Goal: Find specific page/section: Find specific page/section

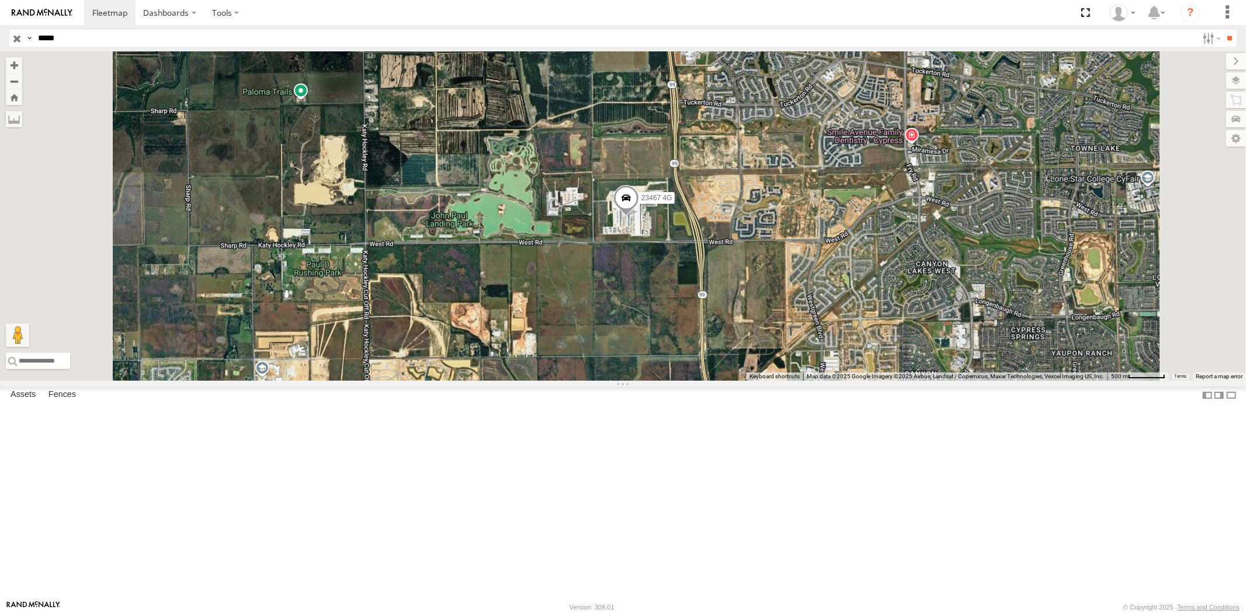
click at [18, 37] on input "button" at bounding box center [16, 38] width 15 height 17
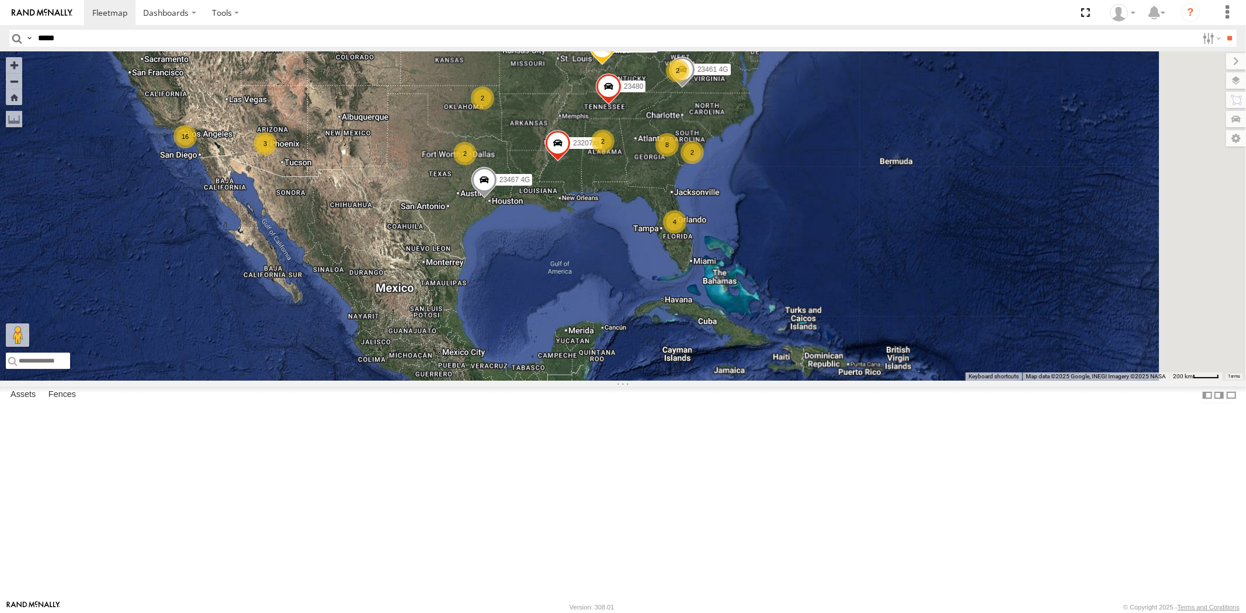
click at [578, 314] on div "23467 4G 4 8 16 3 23207 NEW 2 23207xx 2 3 2 2 2 23460 23480 23460 NEW 2 23335 4…" at bounding box center [623, 215] width 1246 height 329
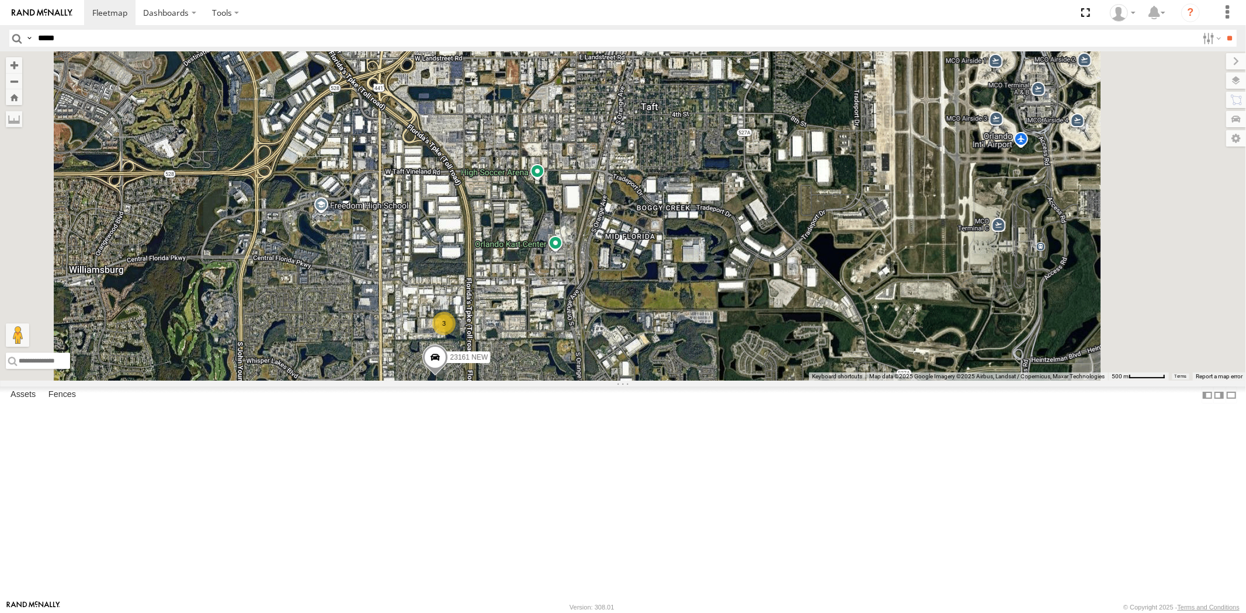
drag, startPoint x: 589, startPoint y: 411, endPoint x: 589, endPoint y: 388, distance: 23.4
click at [589, 381] on div "23467 4G 23207 NEW 23207xx 23460 23480 23460 NEW 23335 4G/Active 23461 4G 23161…" at bounding box center [623, 215] width 1246 height 329
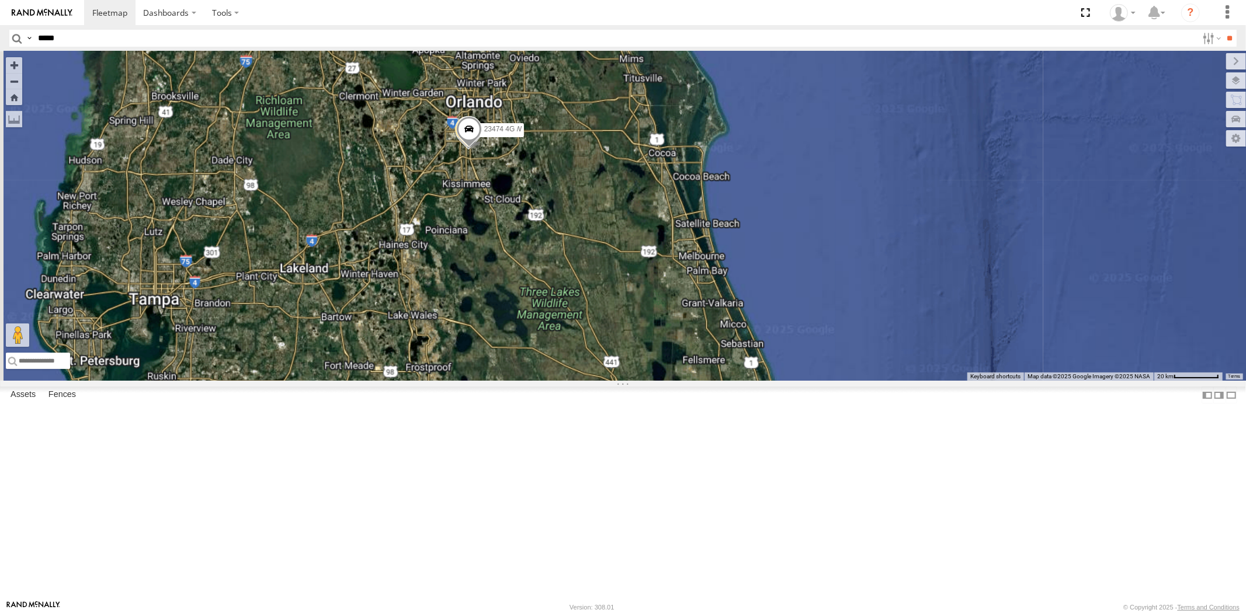
drag, startPoint x: 628, startPoint y: 200, endPoint x: 593, endPoint y: 341, distance: 145.5
click at [593, 341] on div "23467 4G 23207 NEW 23207xx 23460 23480 23460 NEW 23335 4G/Active 23461 4G 23161…" at bounding box center [623, 215] width 1246 height 329
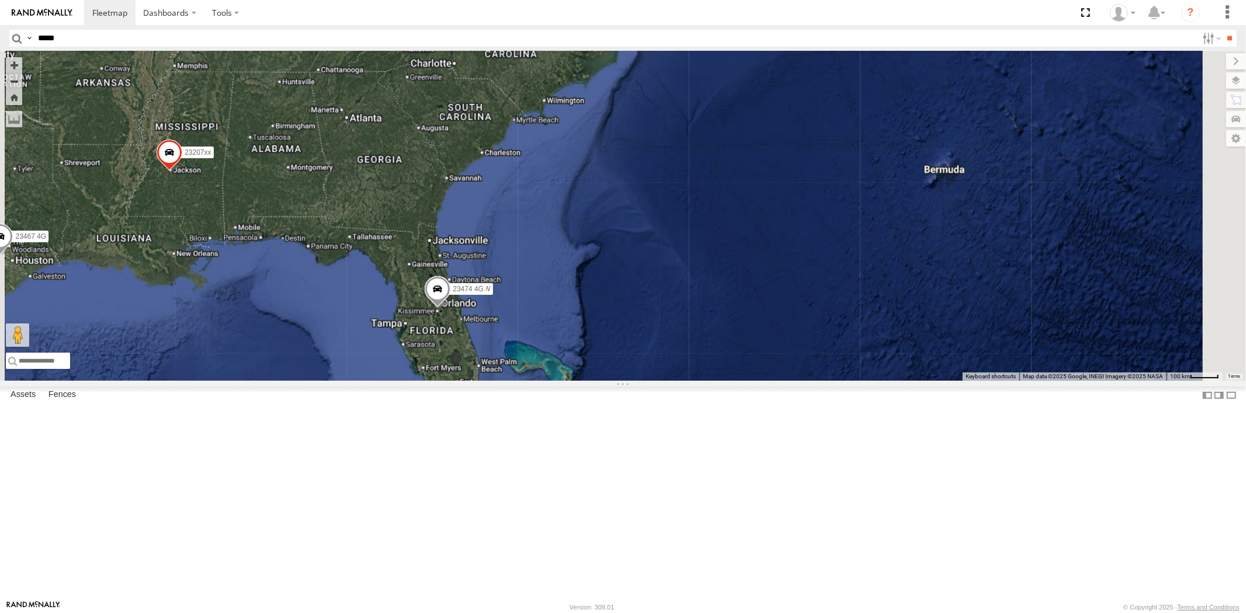
click at [571, 308] on div "23467 4G 23207 NEW 23207xx 23460 23480 23460 NEW 23335 4G/Active 23461 4G 23161…" at bounding box center [623, 215] width 1246 height 329
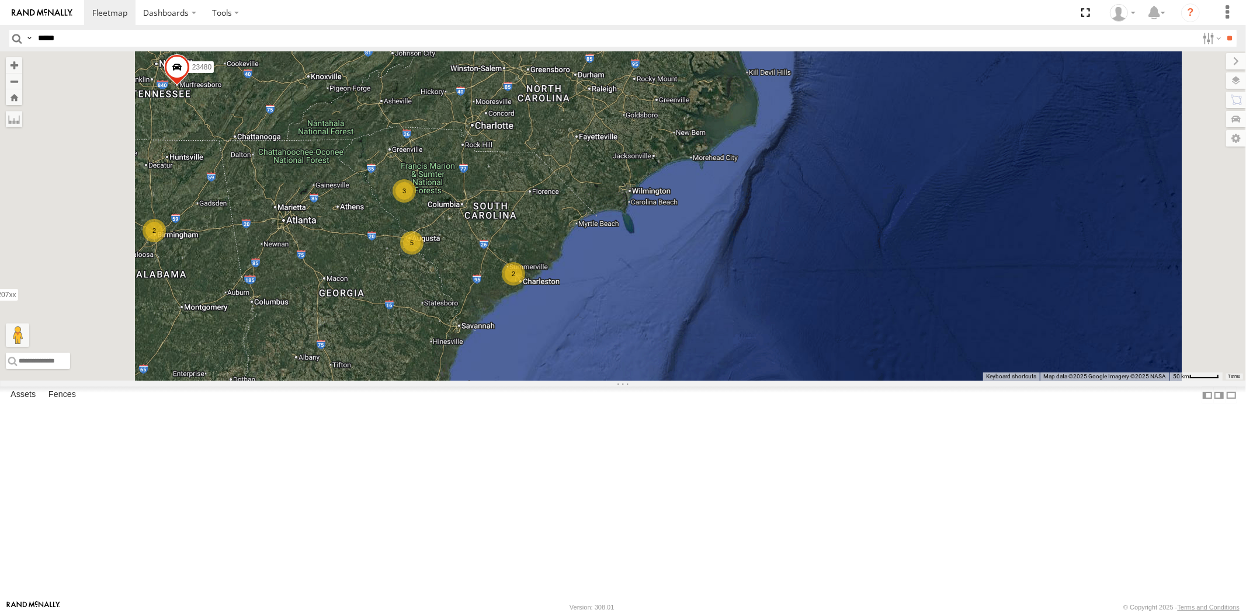
drag, startPoint x: 638, startPoint y: 242, endPoint x: 622, endPoint y: 308, distance: 68.0
click at [622, 308] on div "23467 4G 23207 NEW 23207xx 23460 23480 23460 NEW 23335 4G/Active 23461 4G 23161…" at bounding box center [623, 215] width 1246 height 329
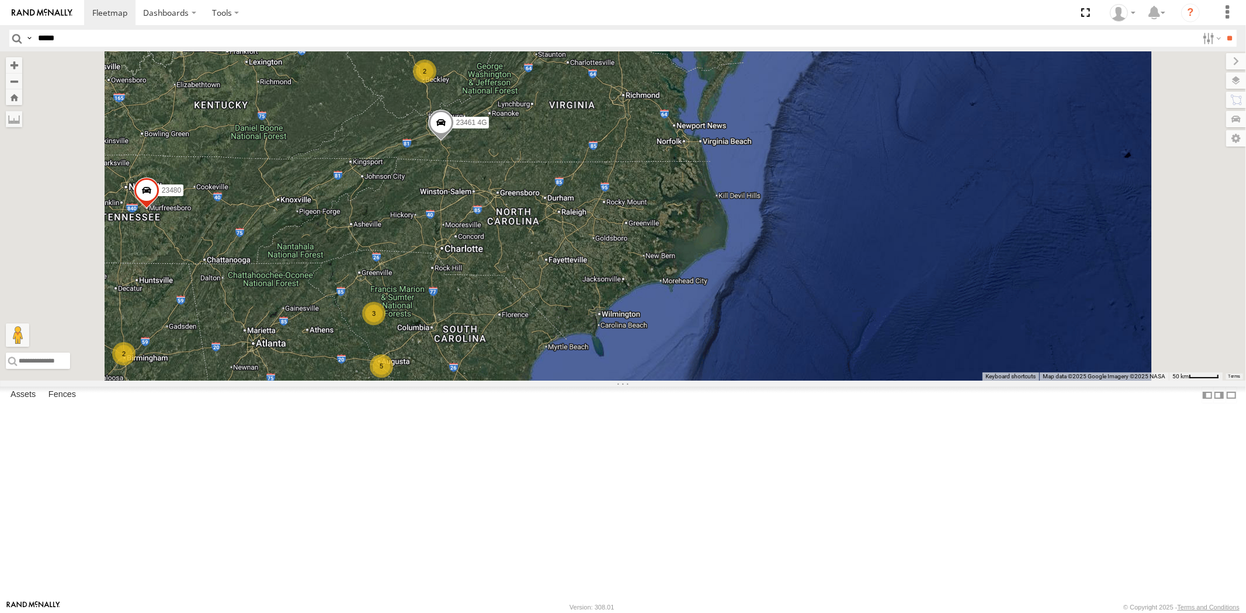
drag, startPoint x: 665, startPoint y: 285, endPoint x: 661, endPoint y: 304, distance: 19.6
click at [661, 304] on div "23467 4G 23207 NEW 23207xx 23460 23480 23460 NEW 23335 4G/Active 23461 4G 23161…" at bounding box center [623, 215] width 1246 height 329
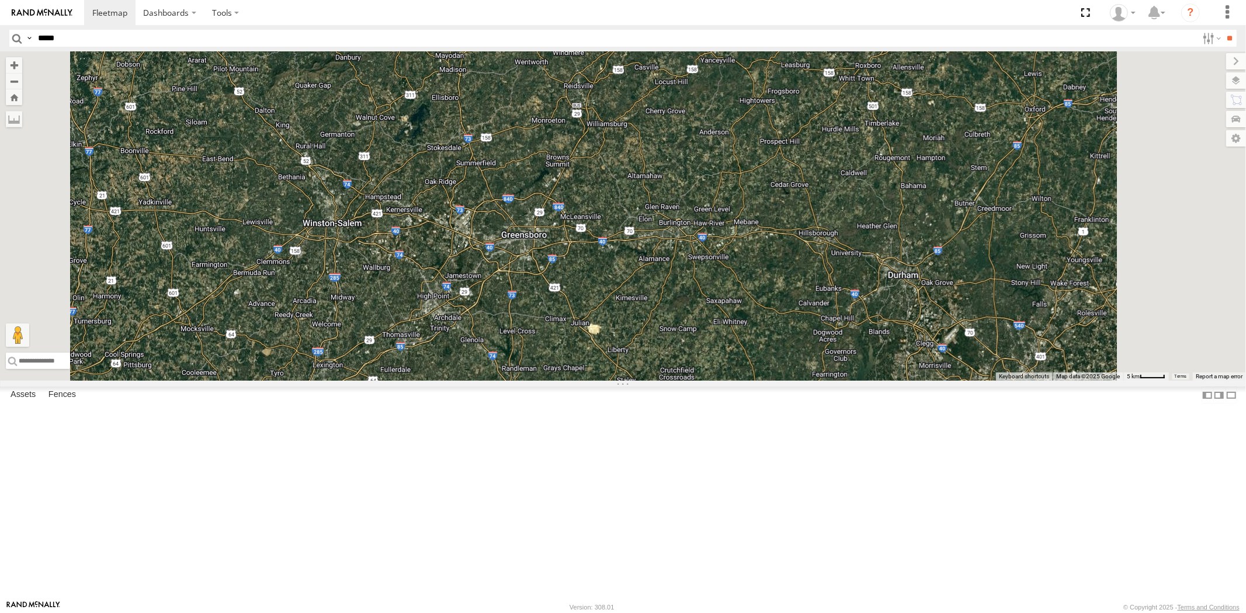
click at [64, 35] on input "*****" at bounding box center [615, 38] width 1164 height 17
click at [1223, 30] on input "**" at bounding box center [1229, 38] width 13 height 17
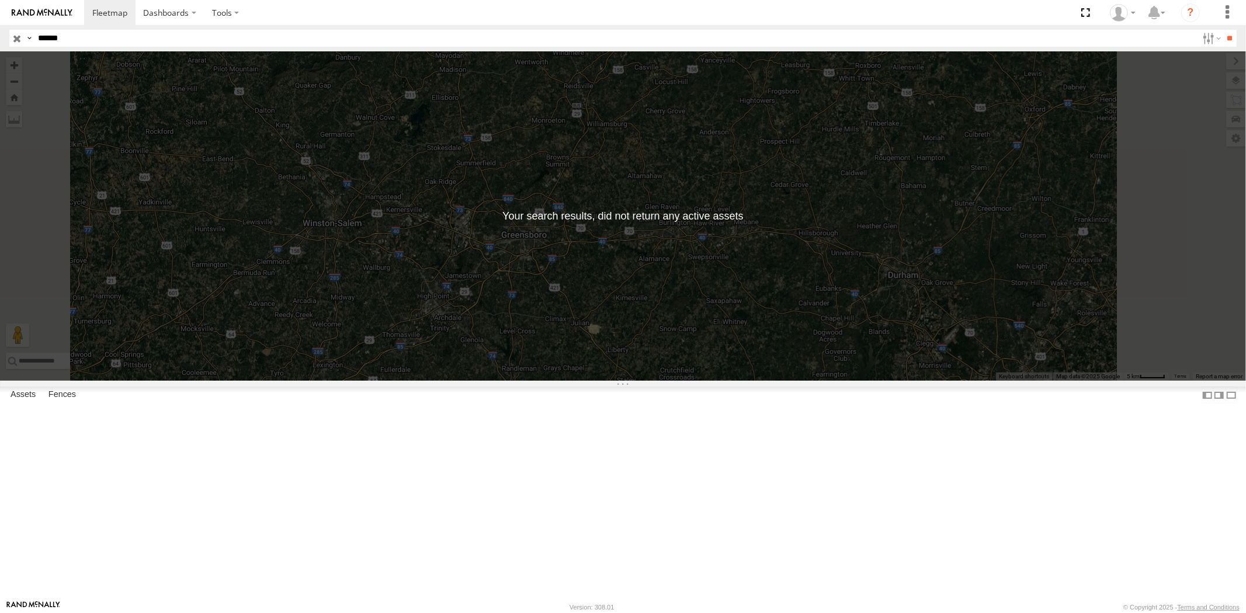
click at [50, 41] on input "******" at bounding box center [615, 38] width 1164 height 17
type input "*****"
click at [1223, 30] on input "**" at bounding box center [1229, 38] width 13 height 17
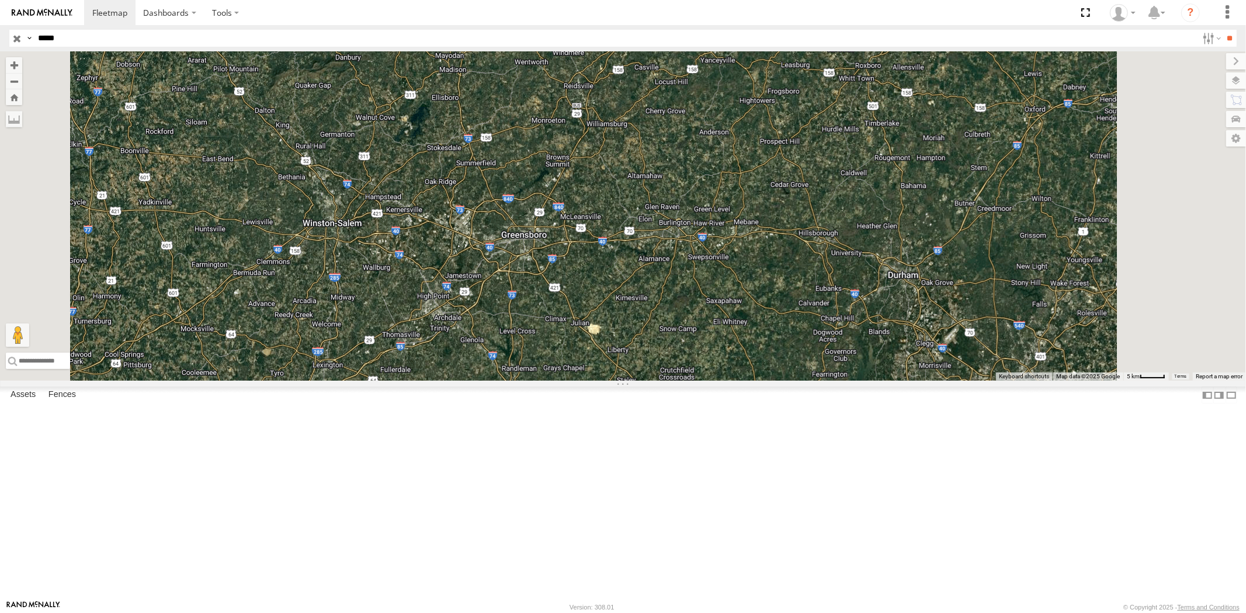
click at [0, 0] on div "All Assets" at bounding box center [0, 0] width 0 height 0
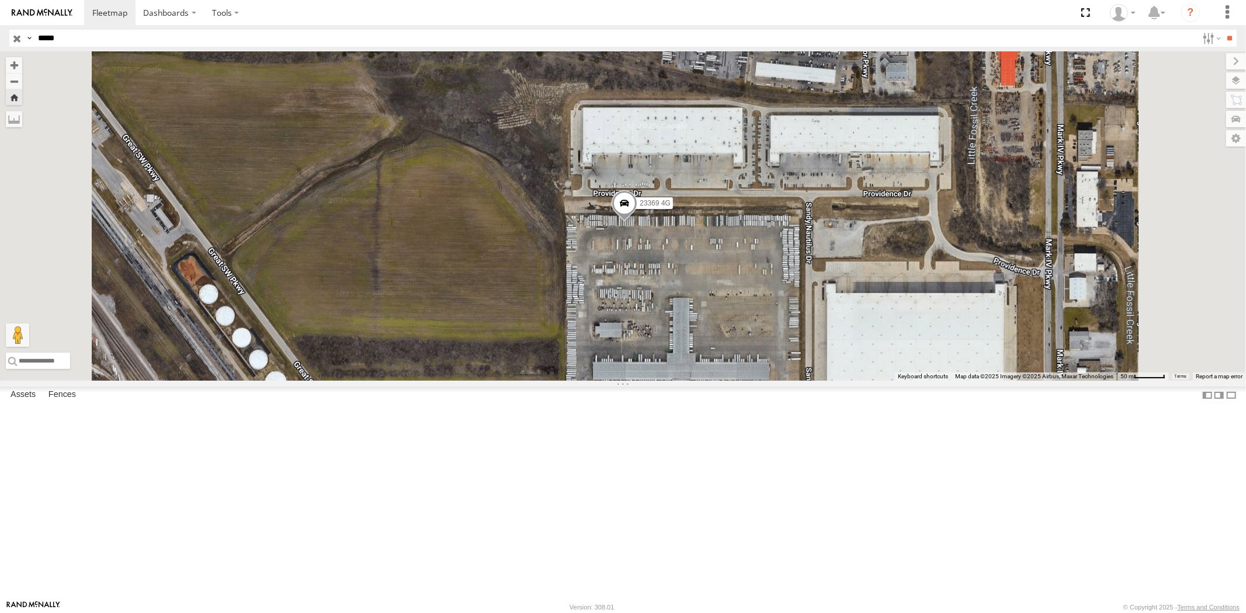
click at [0, 0] on div "All Assets" at bounding box center [0, 0] width 0 height 0
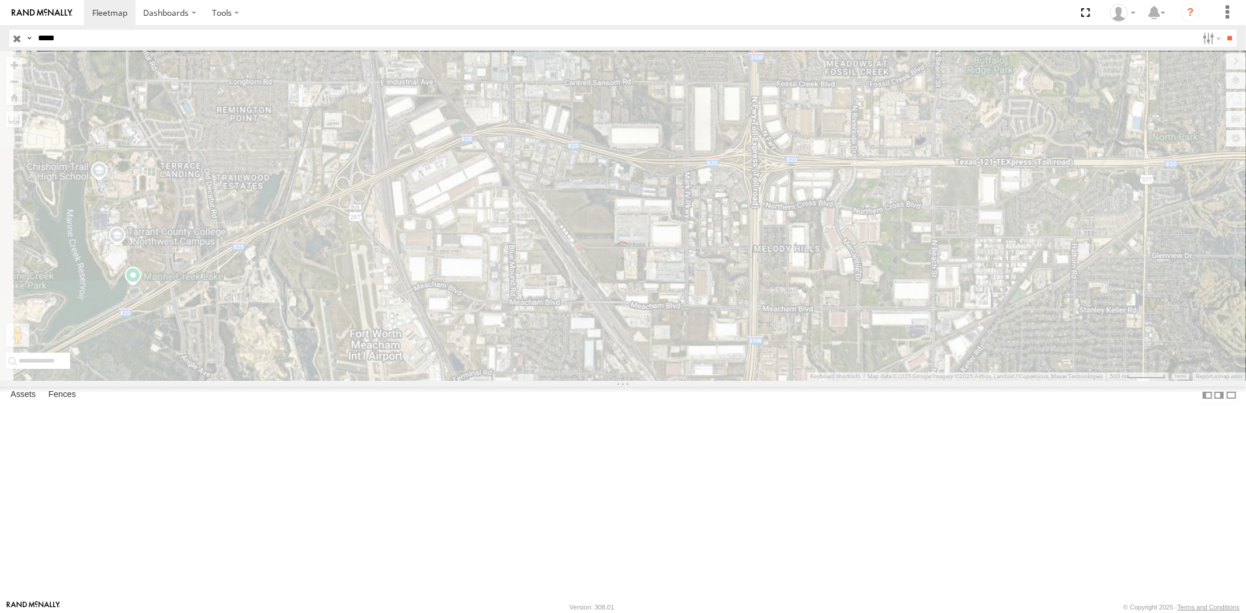
drag, startPoint x: 824, startPoint y: 345, endPoint x: 697, endPoint y: 352, distance: 126.4
click at [699, 352] on div "← Move left → Move right ↑ Move up ↓ Move down + Zoom in - Zoom out Home Jump l…" at bounding box center [623, 215] width 1246 height 329
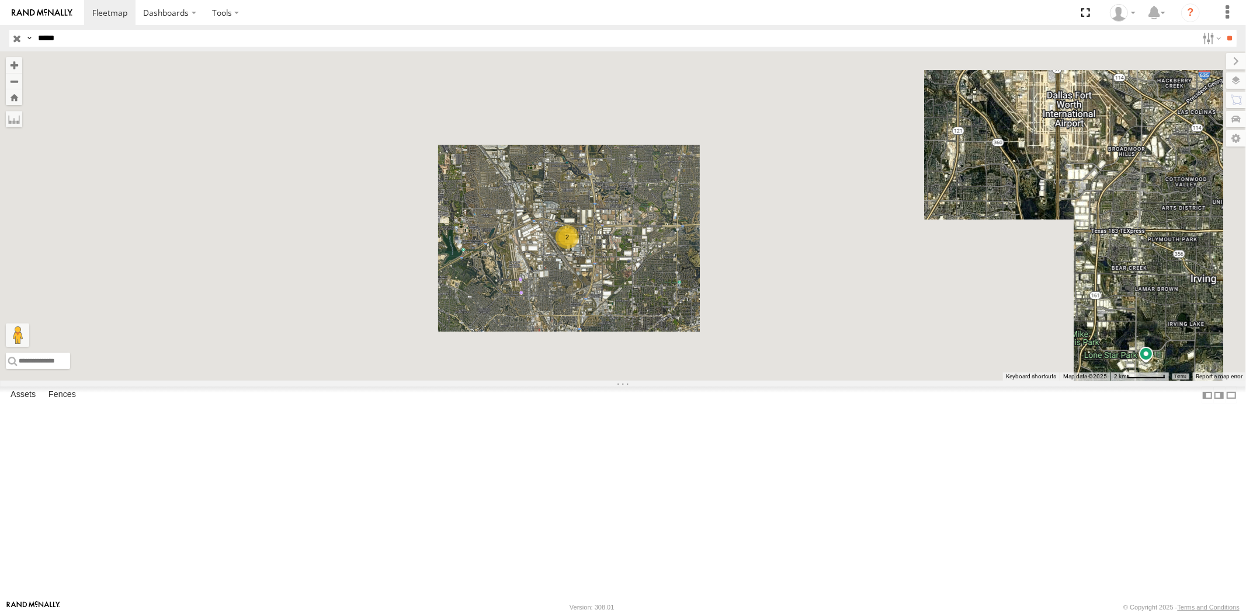
click at [16, 42] on input "button" at bounding box center [16, 38] width 15 height 17
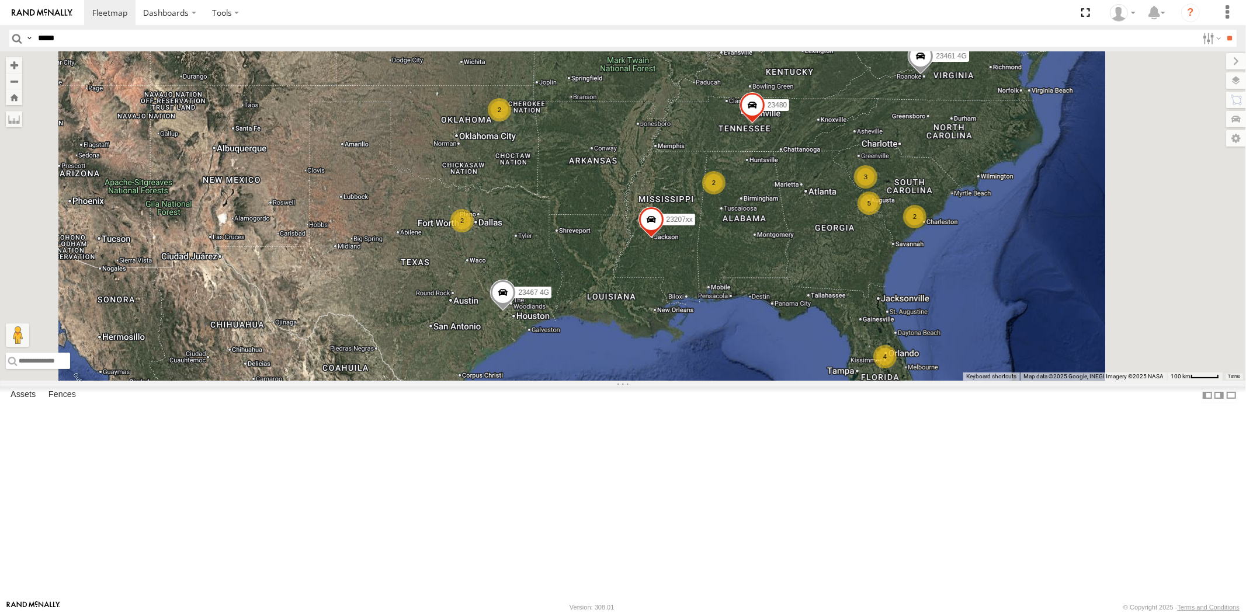
drag, startPoint x: 804, startPoint y: 333, endPoint x: 729, endPoint y: 335, distance: 75.4
click at [664, 238] on span at bounding box center [651, 223] width 26 height 32
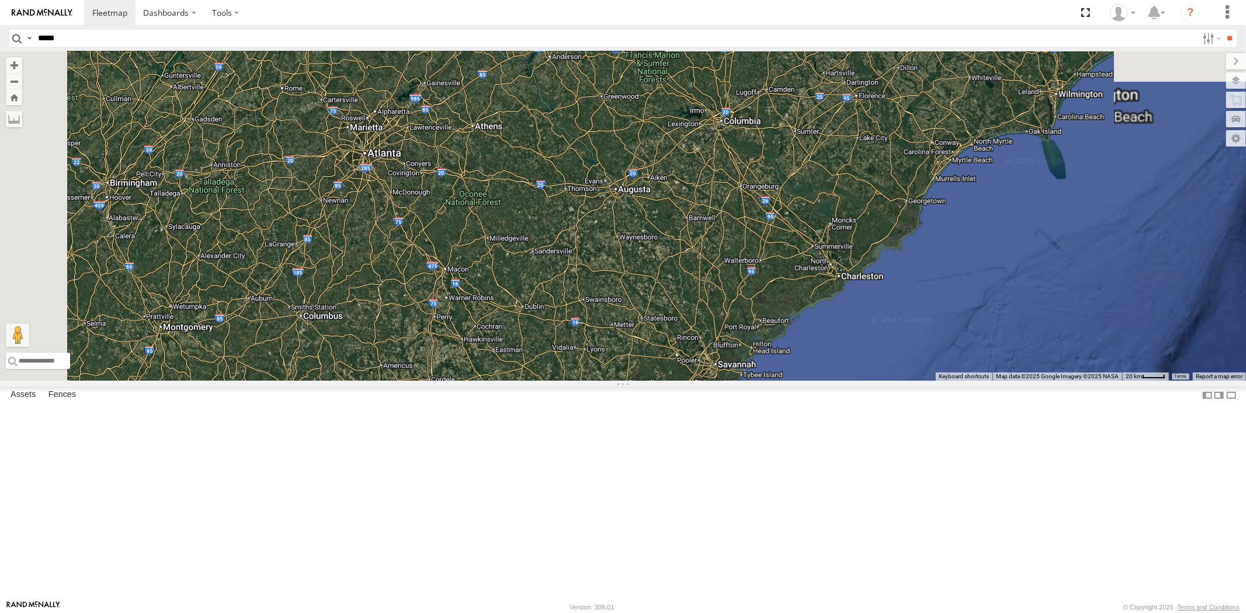
click at [794, 328] on div "23207 NEW 23207xx 23480 23460 NEW 23467 4G 23461 4G 23207xx All Assets I-20 [PE…" at bounding box center [623, 215] width 1246 height 329
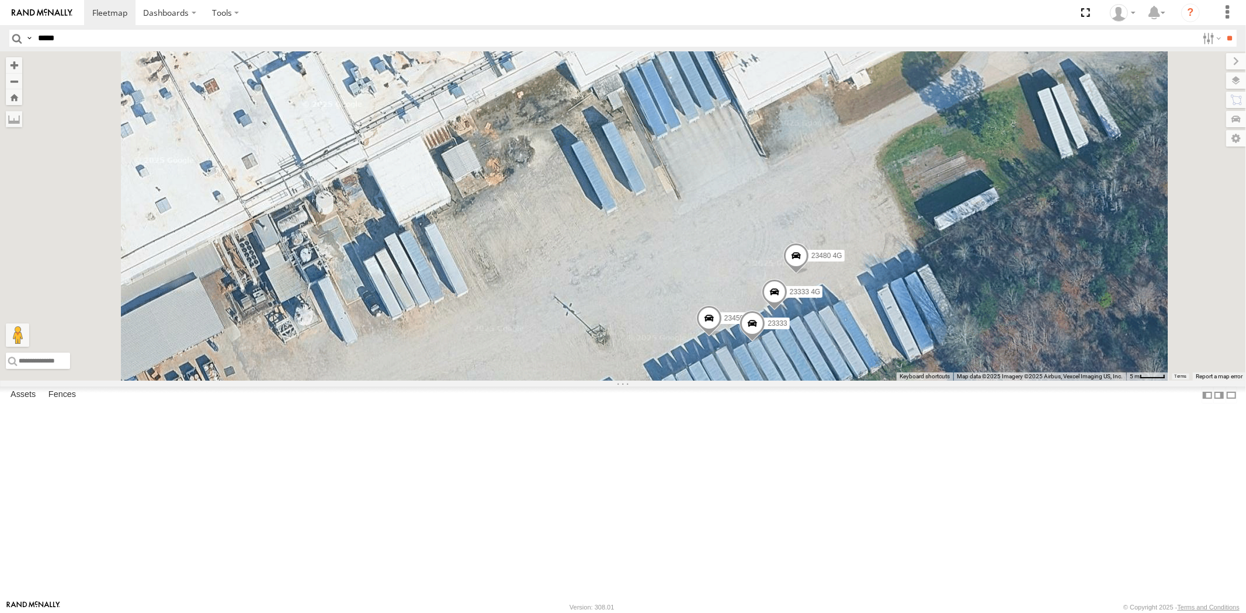
drag, startPoint x: 847, startPoint y: 425, endPoint x: 861, endPoint y: 433, distance: 16.2
click at [615, 433] on label "Mark Location" at bounding box center [585, 432] width 60 height 13
click at [714, 315] on span at bounding box center [701, 300] width 26 height 32
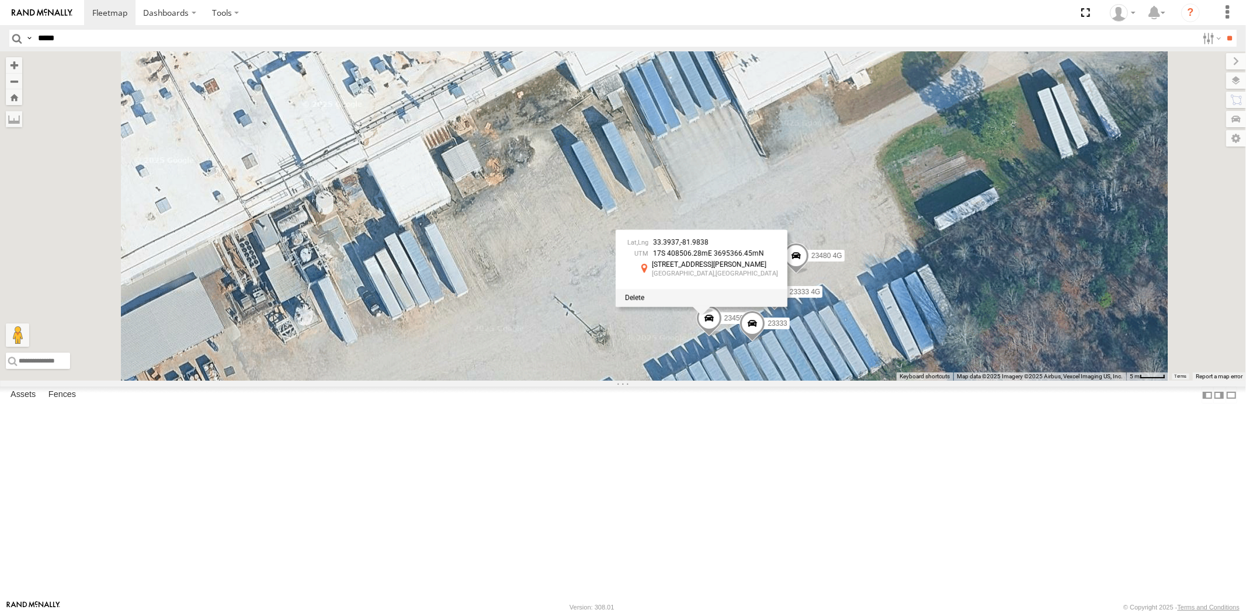
click at [808, 275] on span at bounding box center [796, 259] width 26 height 32
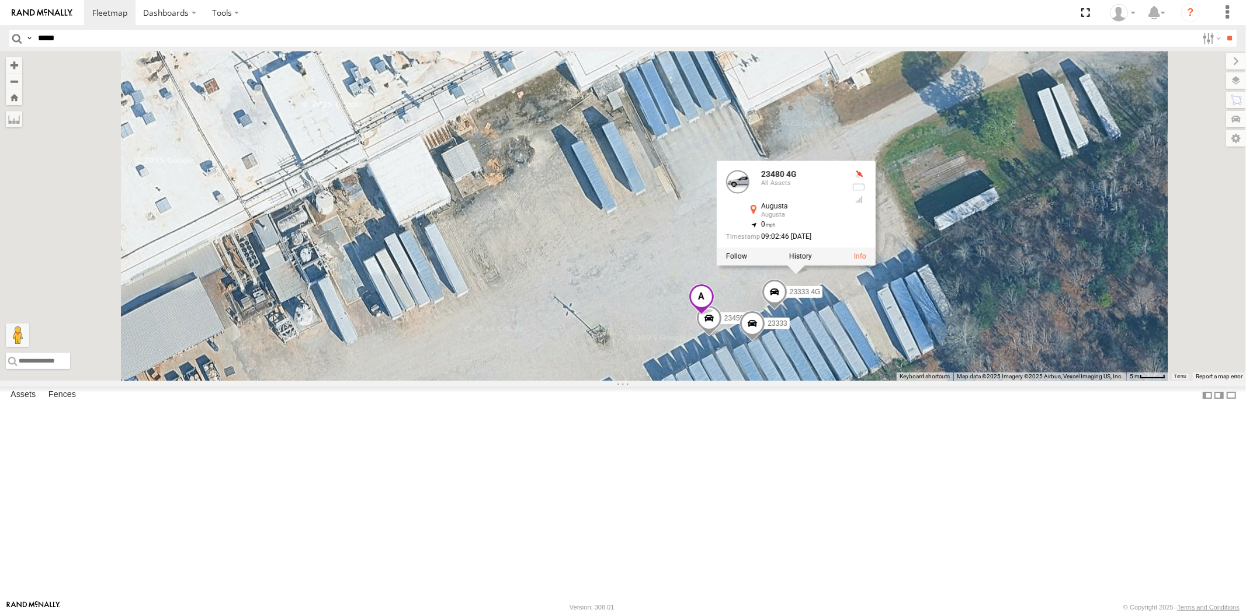
click at [714, 315] on span at bounding box center [701, 300] width 26 height 32
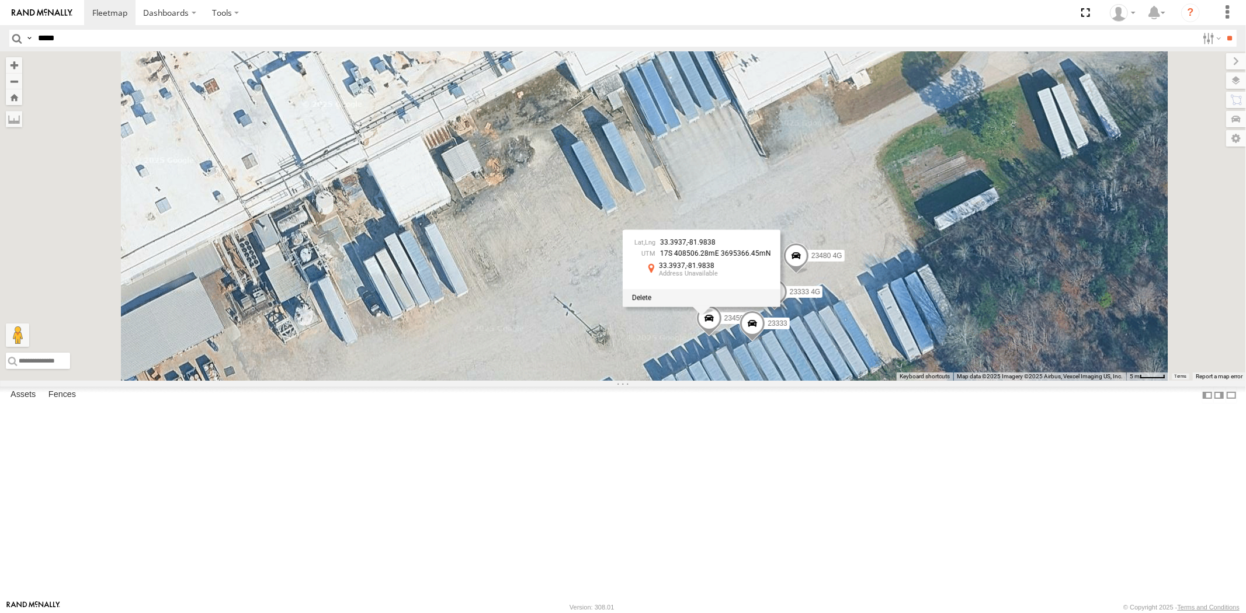
drag, startPoint x: 785, startPoint y: 407, endPoint x: 855, endPoint y: 389, distance: 71.7
click at [651, 302] on span at bounding box center [641, 298] width 19 height 8
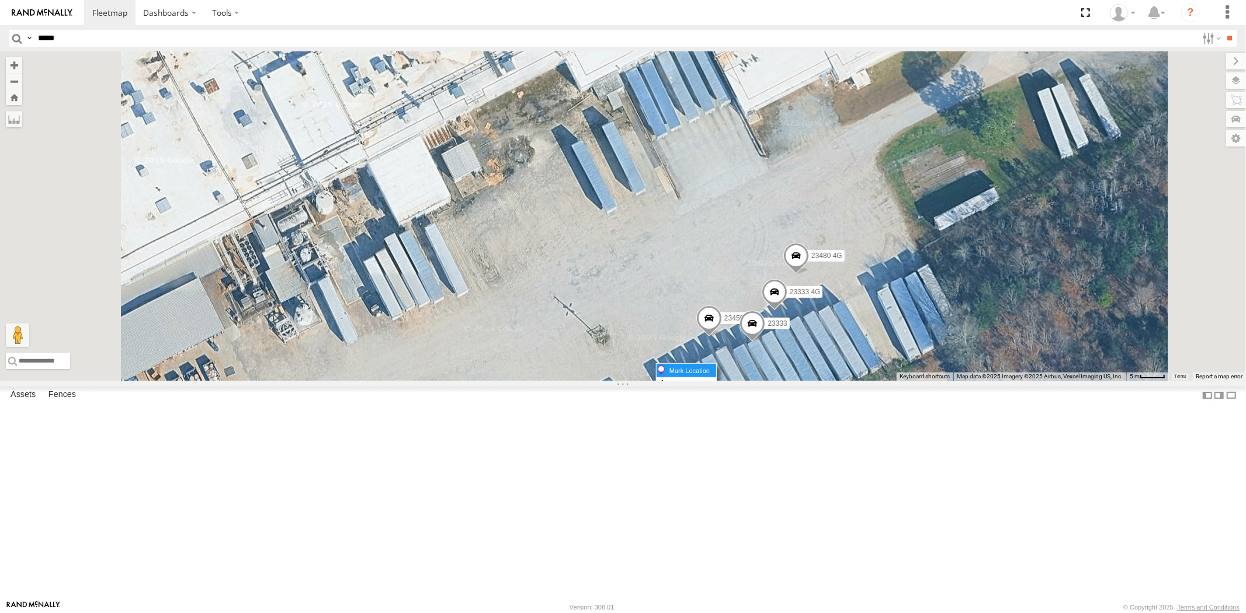
drag, startPoint x: 948, startPoint y: 363, endPoint x: 956, endPoint y: 370, distance: 10.4
click at [716, 370] on label "Mark Location" at bounding box center [687, 370] width 60 height 13
click at [815, 253] on span at bounding box center [802, 238] width 26 height 32
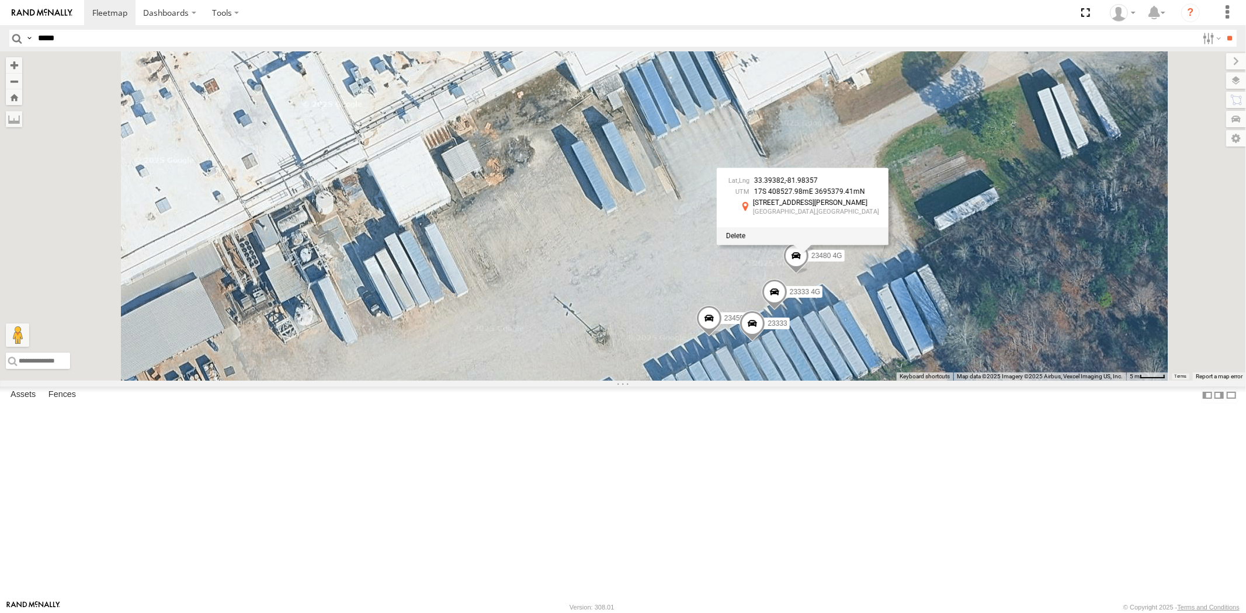
drag, startPoint x: 898, startPoint y: 433, endPoint x: 908, endPoint y: 435, distance: 10.0
click at [666, 435] on label "Mark Location" at bounding box center [637, 440] width 60 height 13
click at [765, 324] on span at bounding box center [752, 308] width 26 height 32
